Goal: Manage account settings

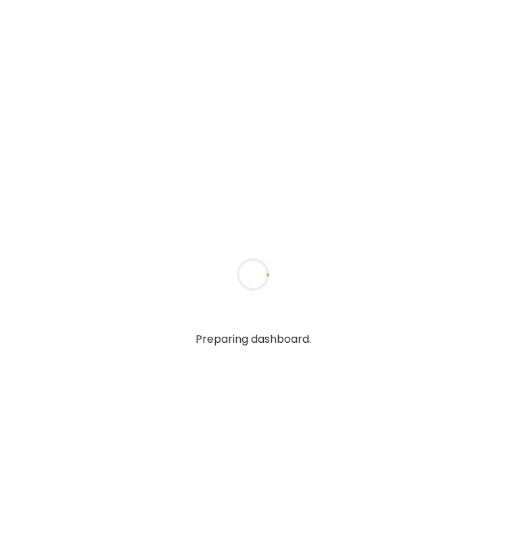
type input "**********"
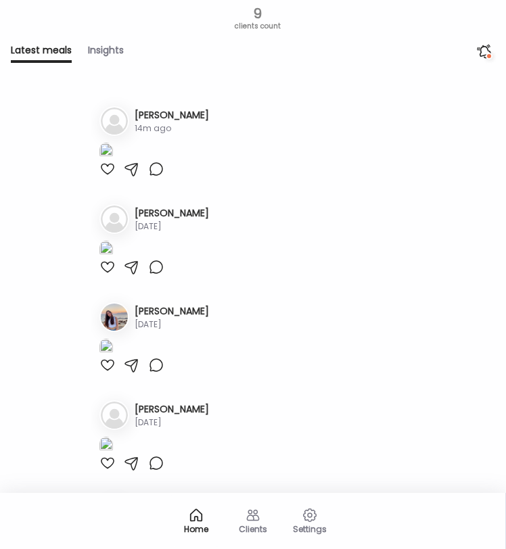
click at [228, 529] on div "Clients" at bounding box center [252, 529] width 49 height 9
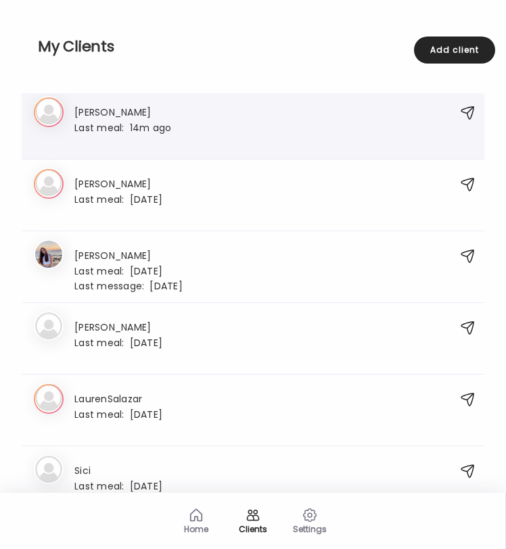
click at [180, 132] on div "[PERSON_NAME] Last meal: 14m ago" at bounding box center [239, 126] width 410 height 44
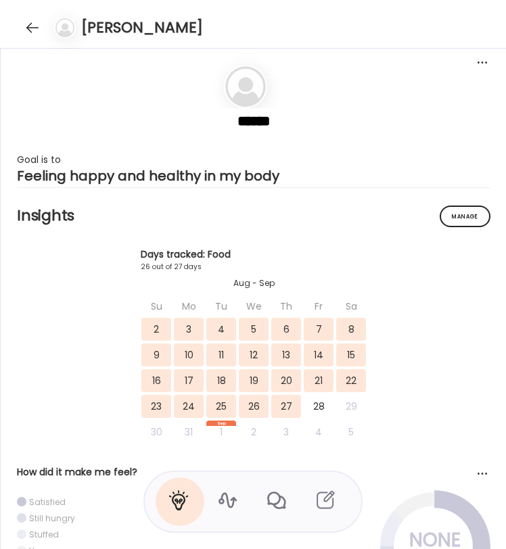
scroll to position [16263, 0]
click at [218, 511] on div at bounding box center [228, 501] width 49 height 49
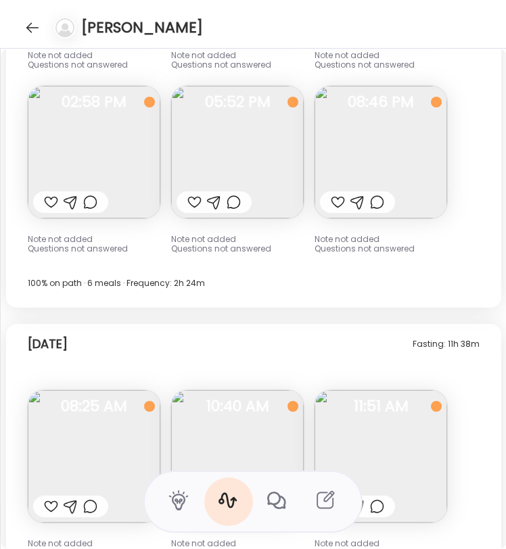
scroll to position [18179, 0]
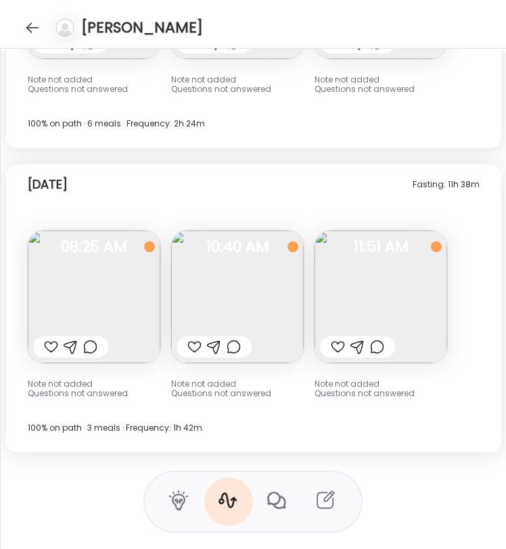
click at [370, 320] on img at bounding box center [380, 297] width 132 height 132
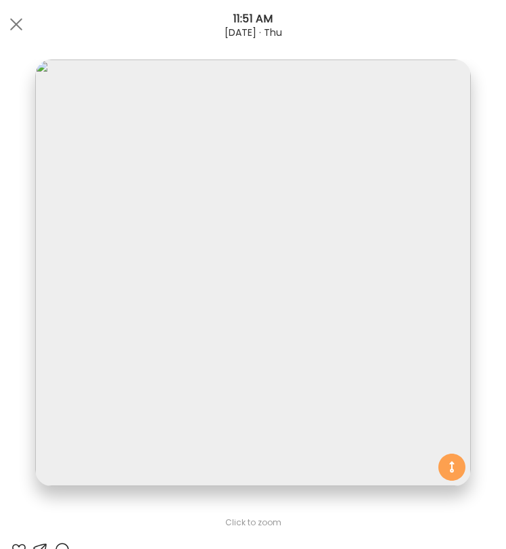
click at [29, 34] on div "[DATE] · Thu" at bounding box center [253, 32] width 506 height 11
click at [23, 28] on div at bounding box center [16, 24] width 27 height 27
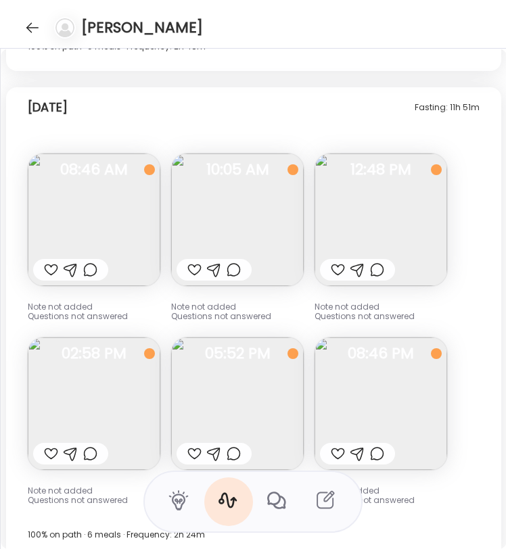
scroll to position [17771, 0]
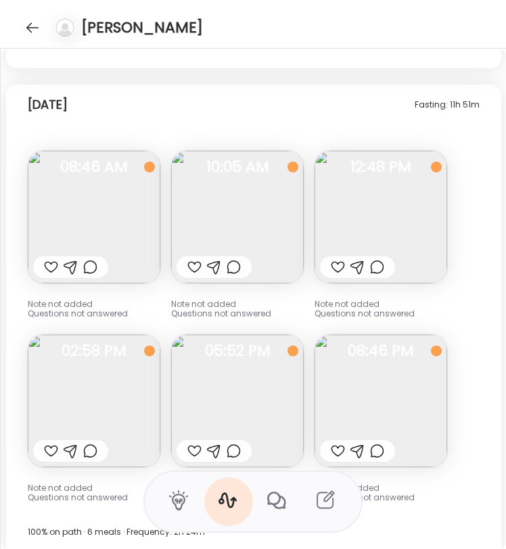
click at [412, 233] on img at bounding box center [380, 217] width 132 height 132
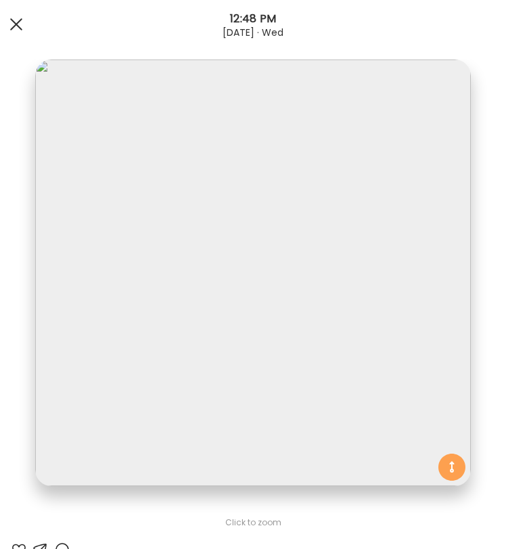
click at [11, 24] on div at bounding box center [16, 24] width 27 height 27
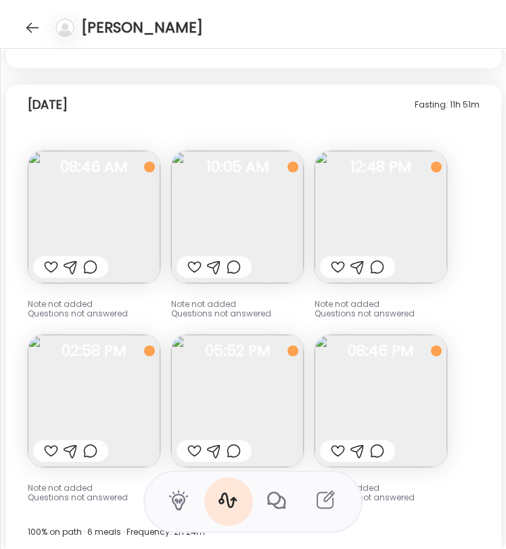
click at [121, 402] on img at bounding box center [94, 401] width 132 height 132
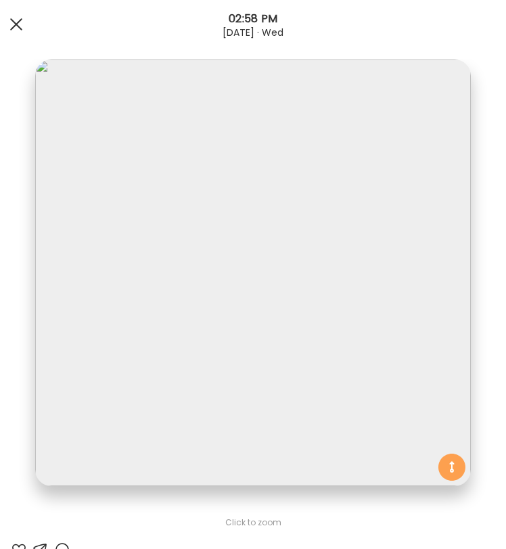
click at [9, 29] on div at bounding box center [16, 24] width 27 height 27
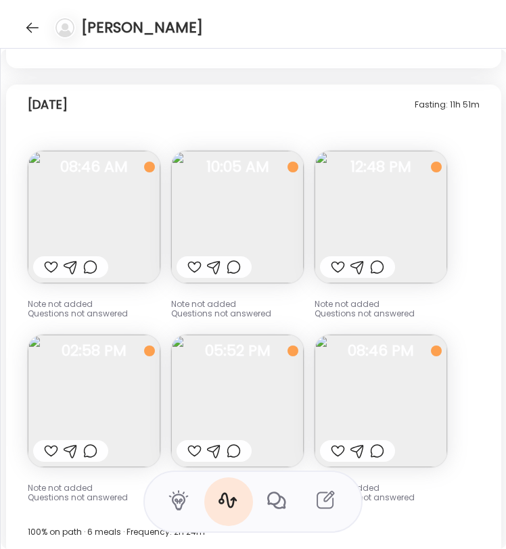
click at [218, 397] on img at bounding box center [237, 401] width 132 height 132
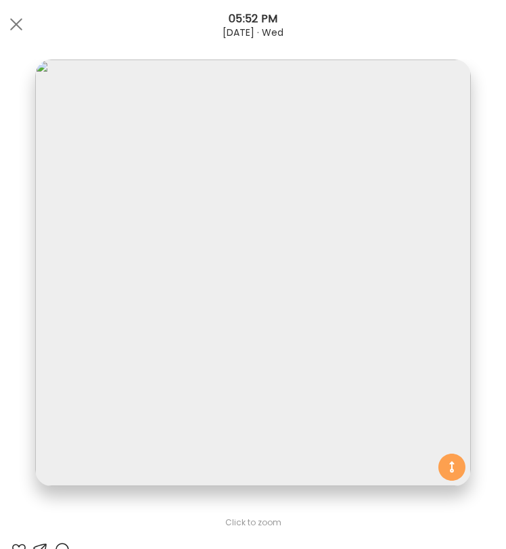
click at [12, 31] on div at bounding box center [16, 24] width 27 height 27
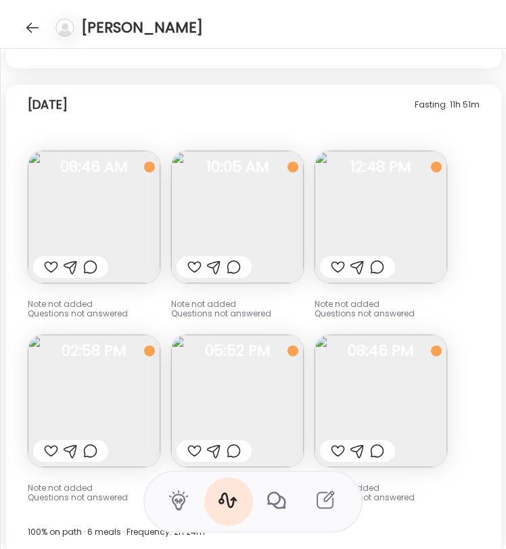
click at [417, 367] on img at bounding box center [380, 401] width 132 height 132
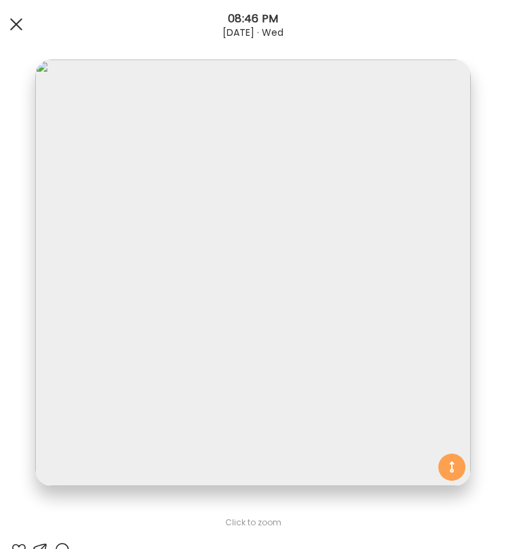
click at [18, 34] on div at bounding box center [16, 24] width 27 height 27
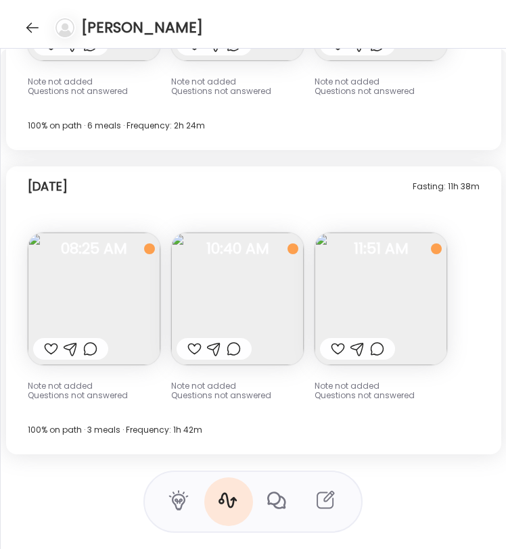
scroll to position [18179, 0]
